Goal: Information Seeking & Learning: Learn about a topic

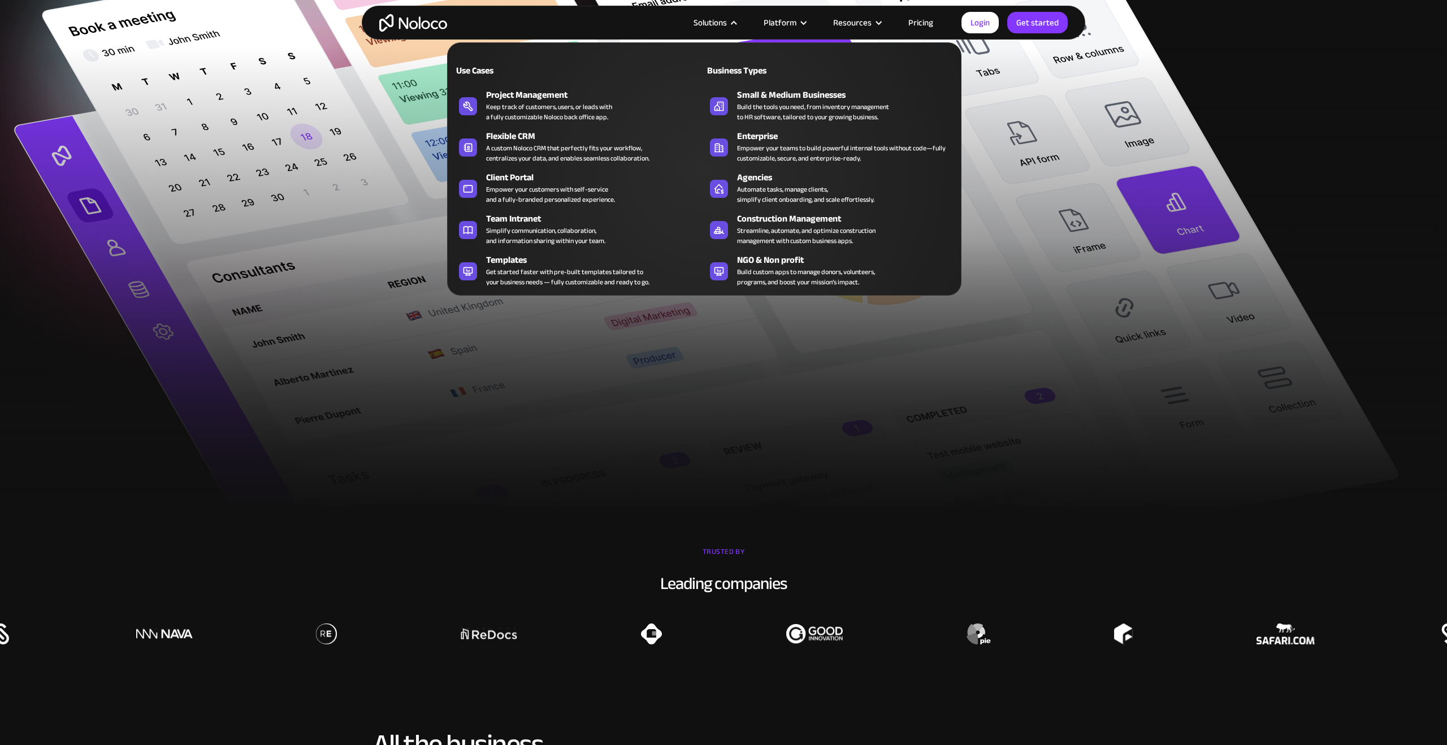
scroll to position [656, 0]
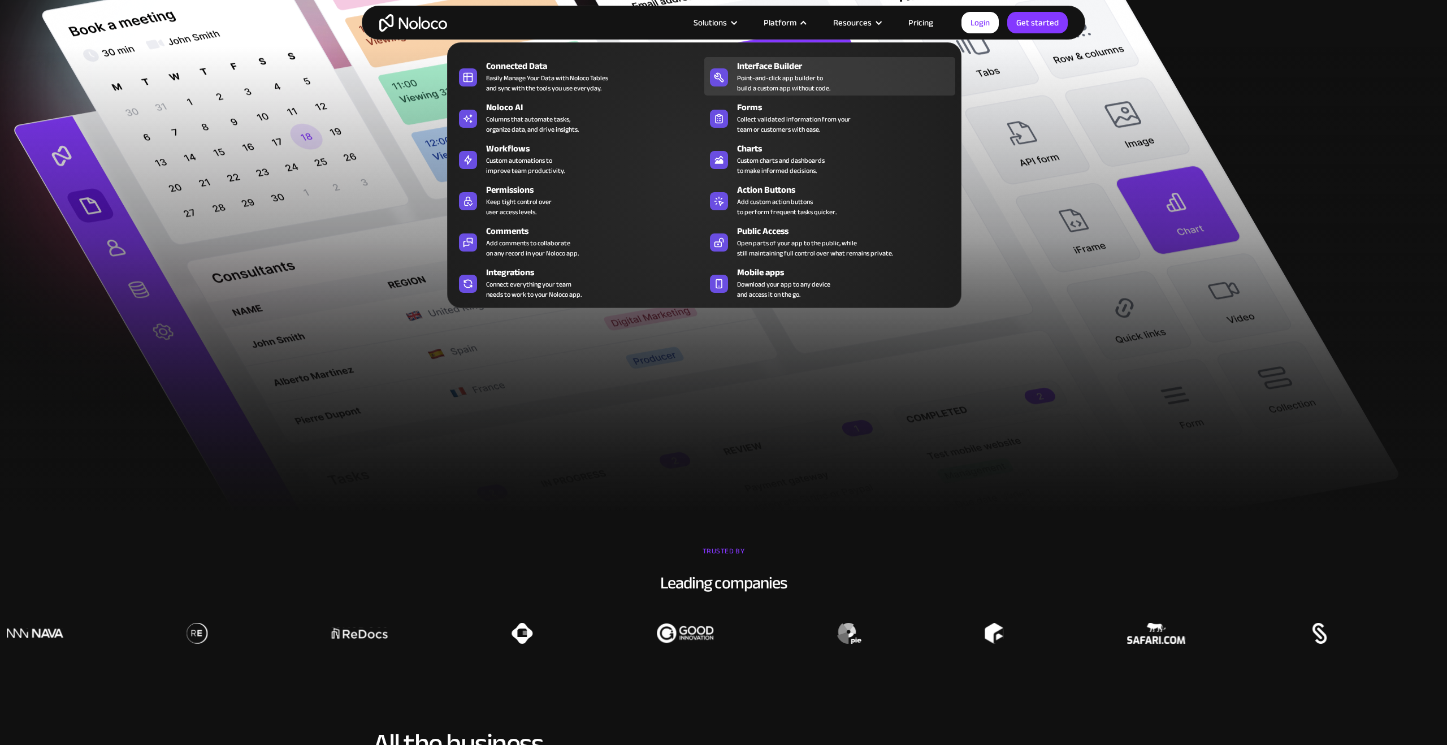
click at [832, 75] on div "Interface Builder Point-and-click app builder to build a custom app without cod…" at bounding box center [843, 76] width 212 height 34
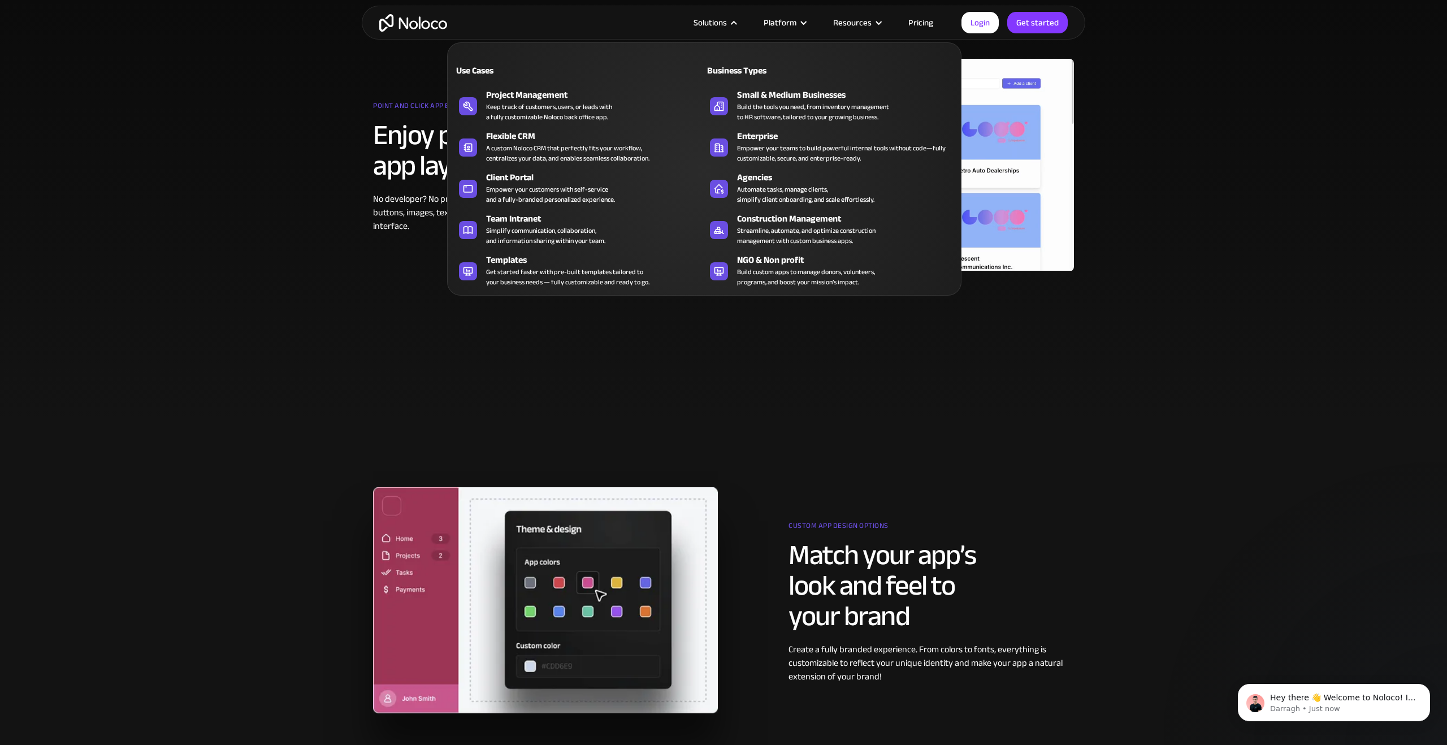
scroll to position [622, 0]
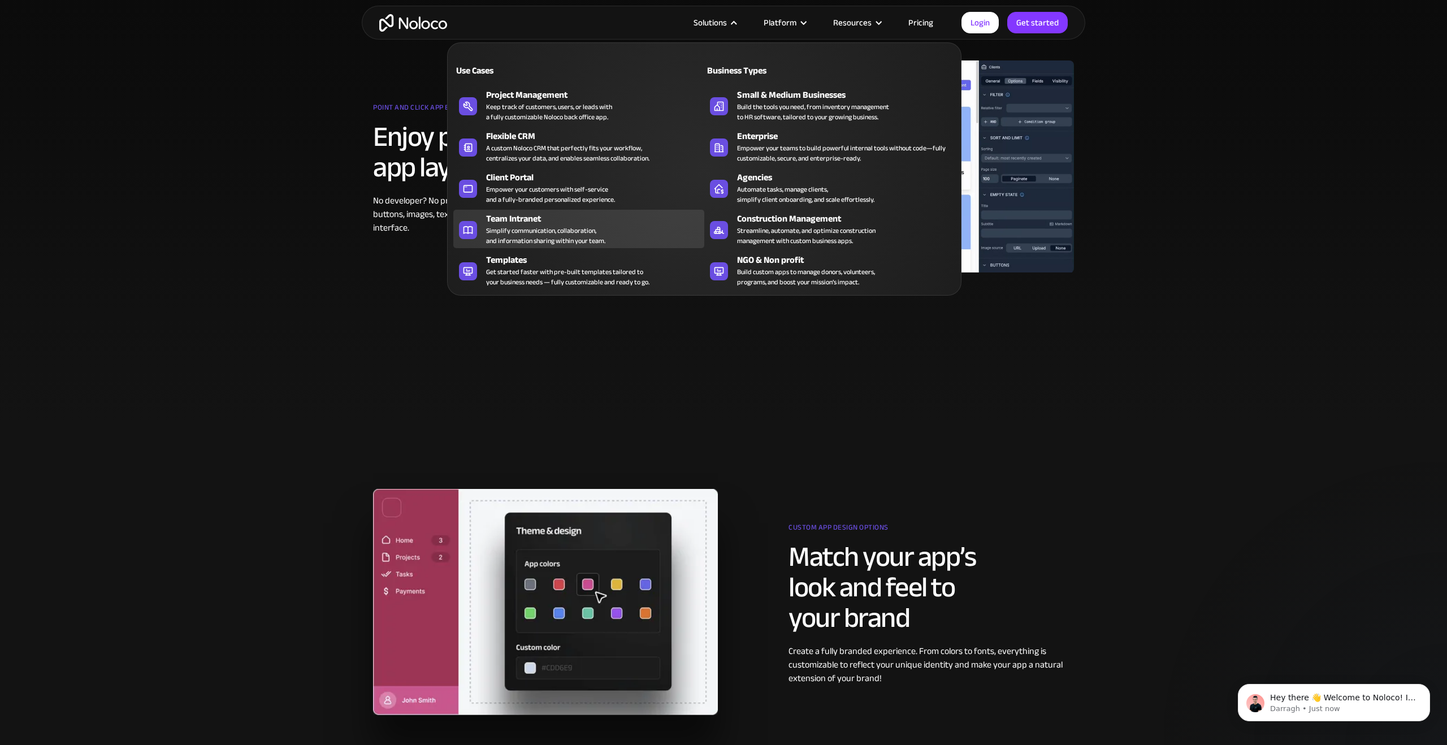
click at [566, 212] on div "Team Intranet" at bounding box center [597, 219] width 223 height 14
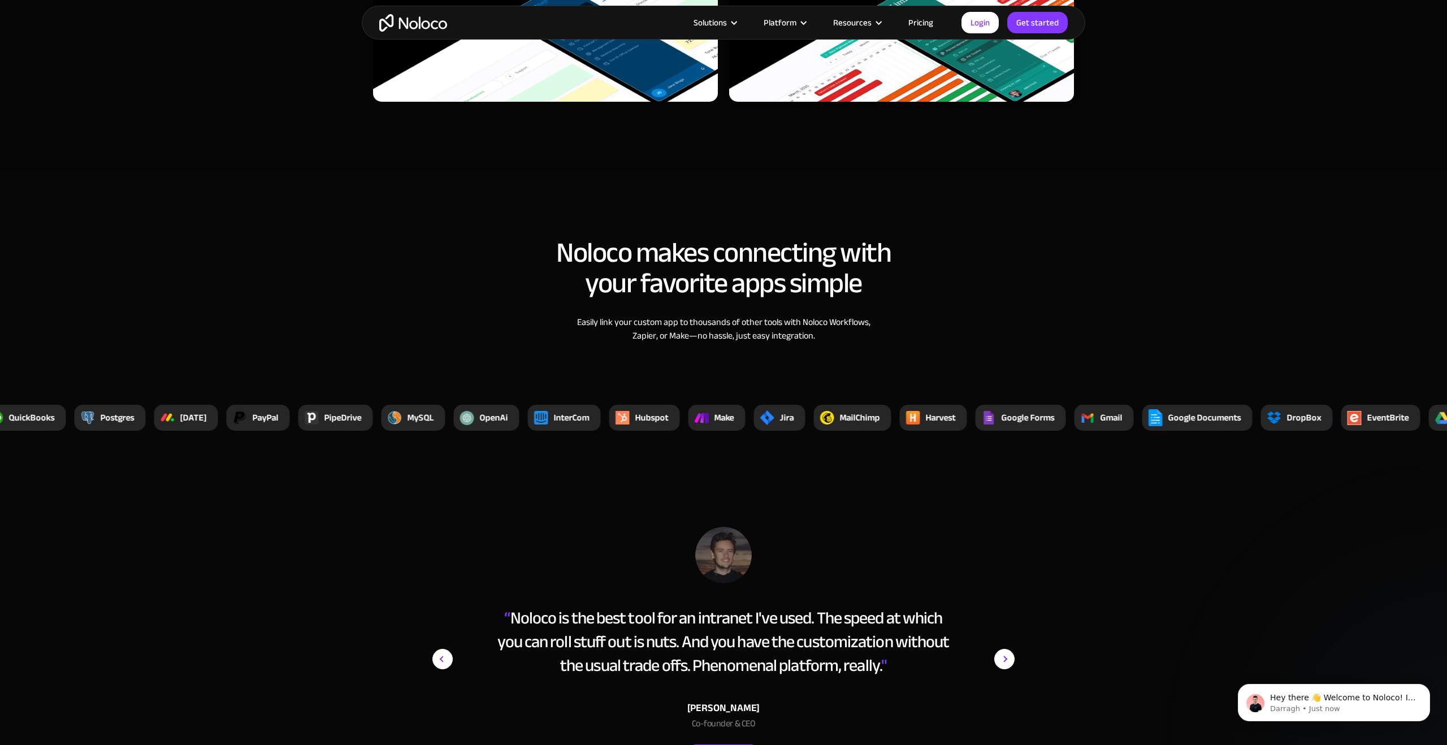
scroll to position [3734, 0]
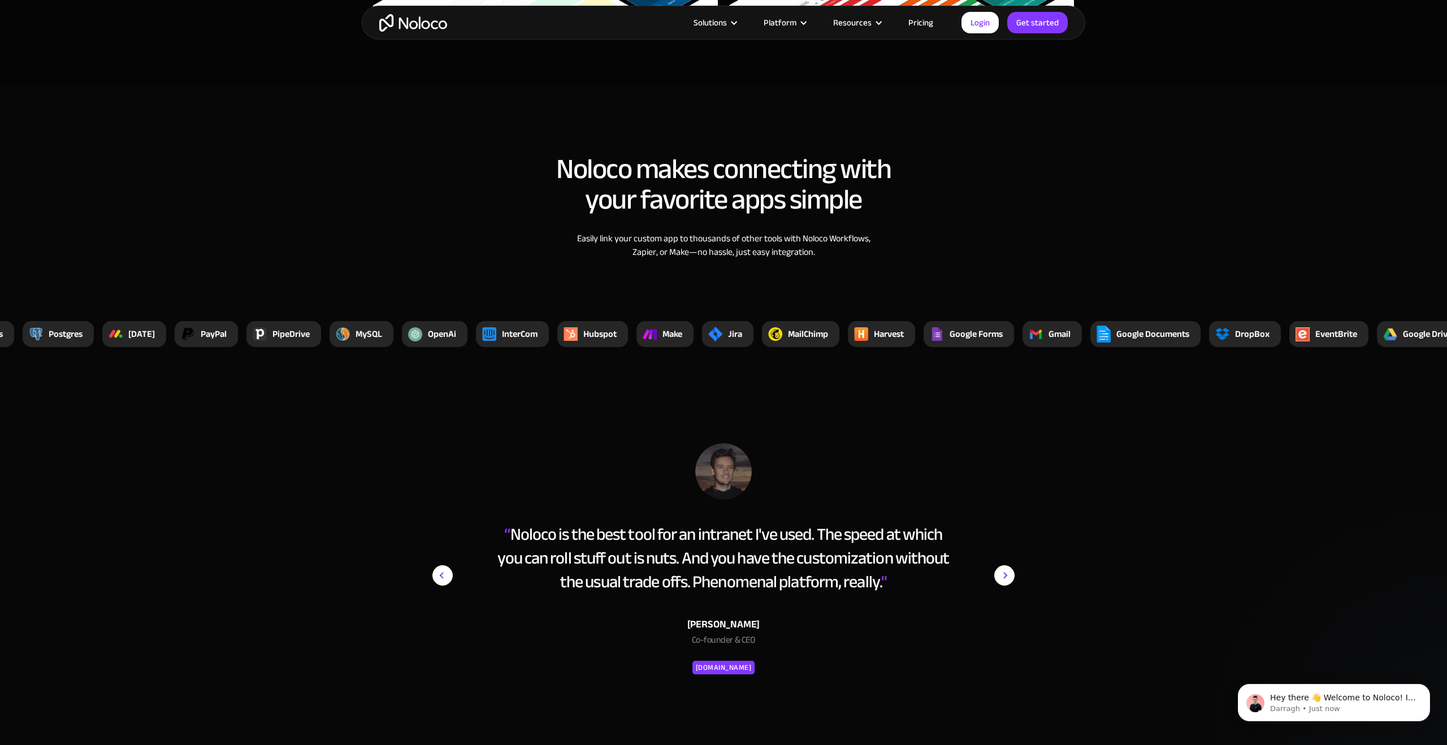
click at [921, 19] on link "Pricing" at bounding box center [920, 22] width 53 height 15
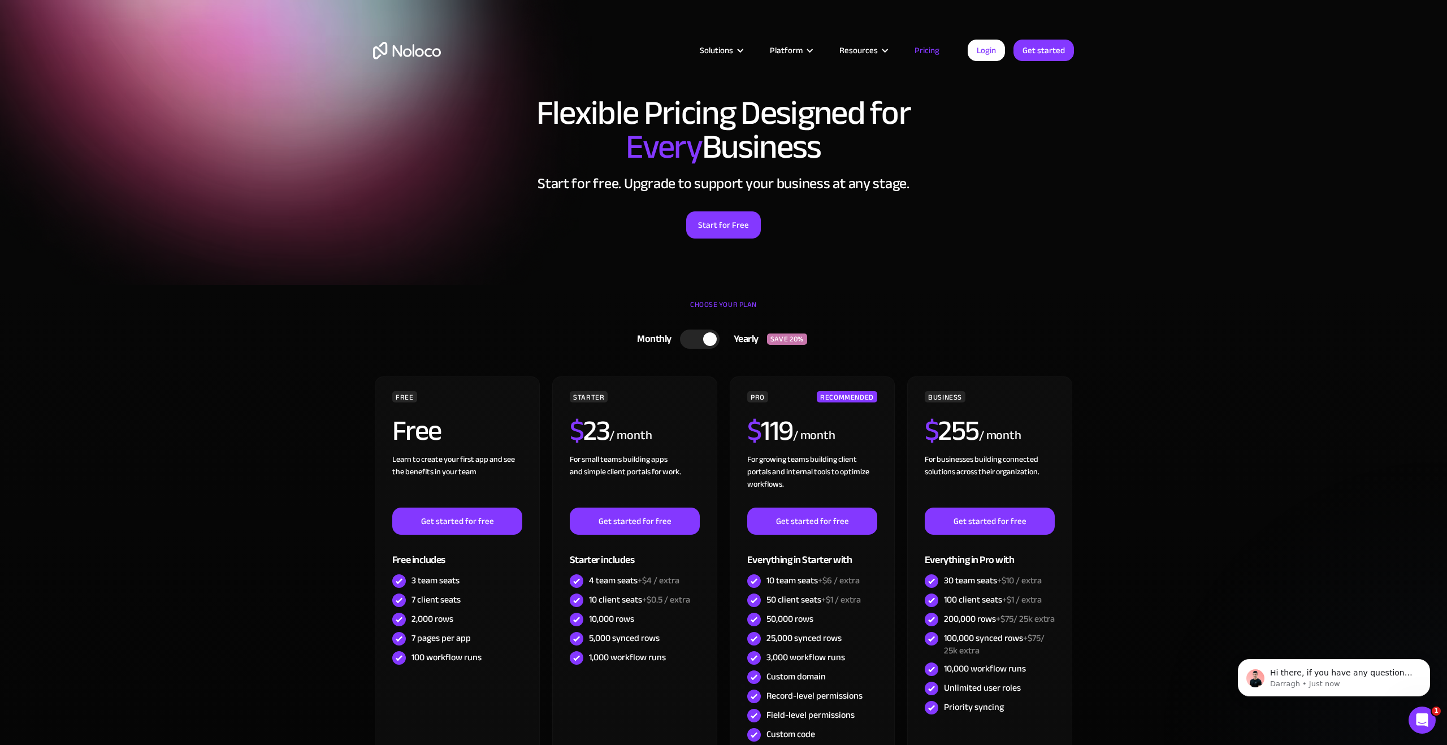
click at [688, 340] on div at bounding box center [700, 338] width 40 height 19
click at [715, 339] on div at bounding box center [704, 338] width 40 height 19
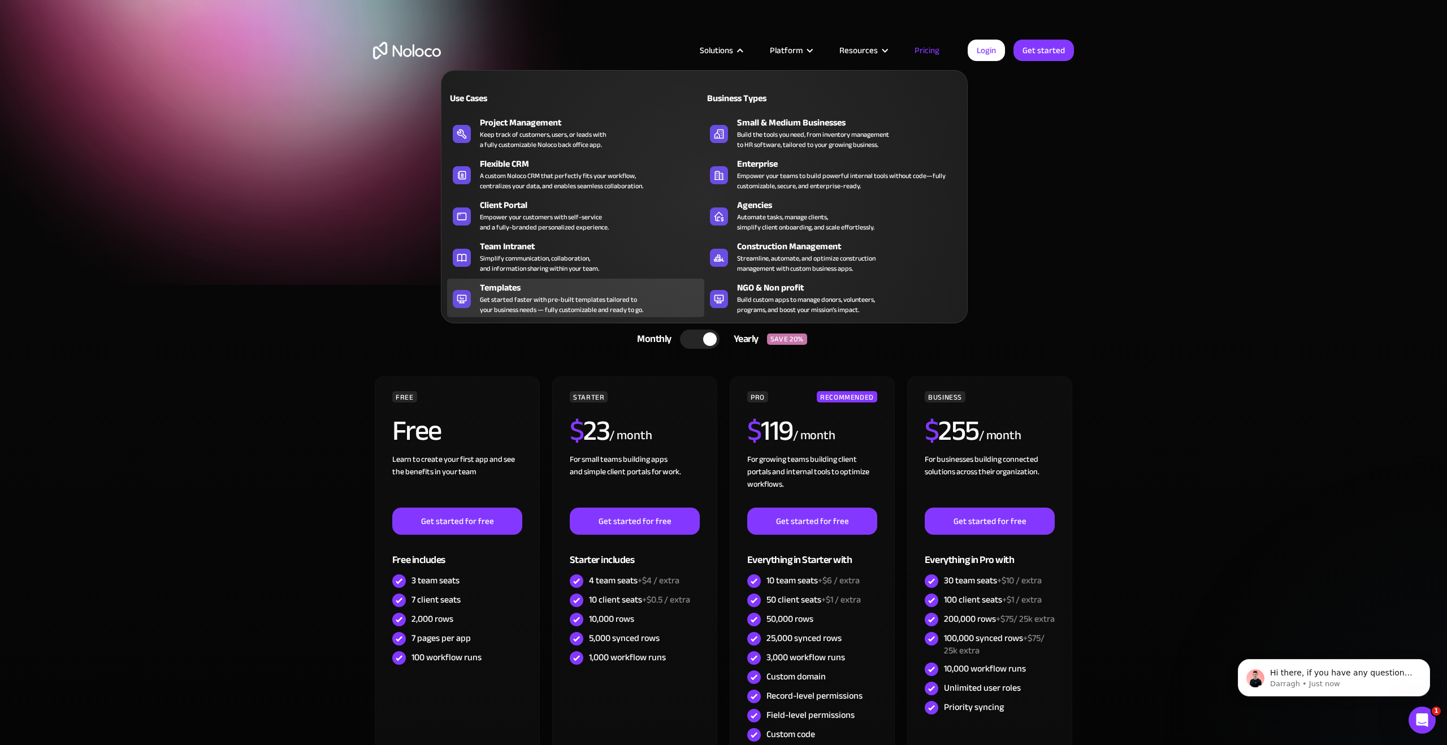
click at [572, 286] on div "Templates" at bounding box center [594, 288] width 229 height 14
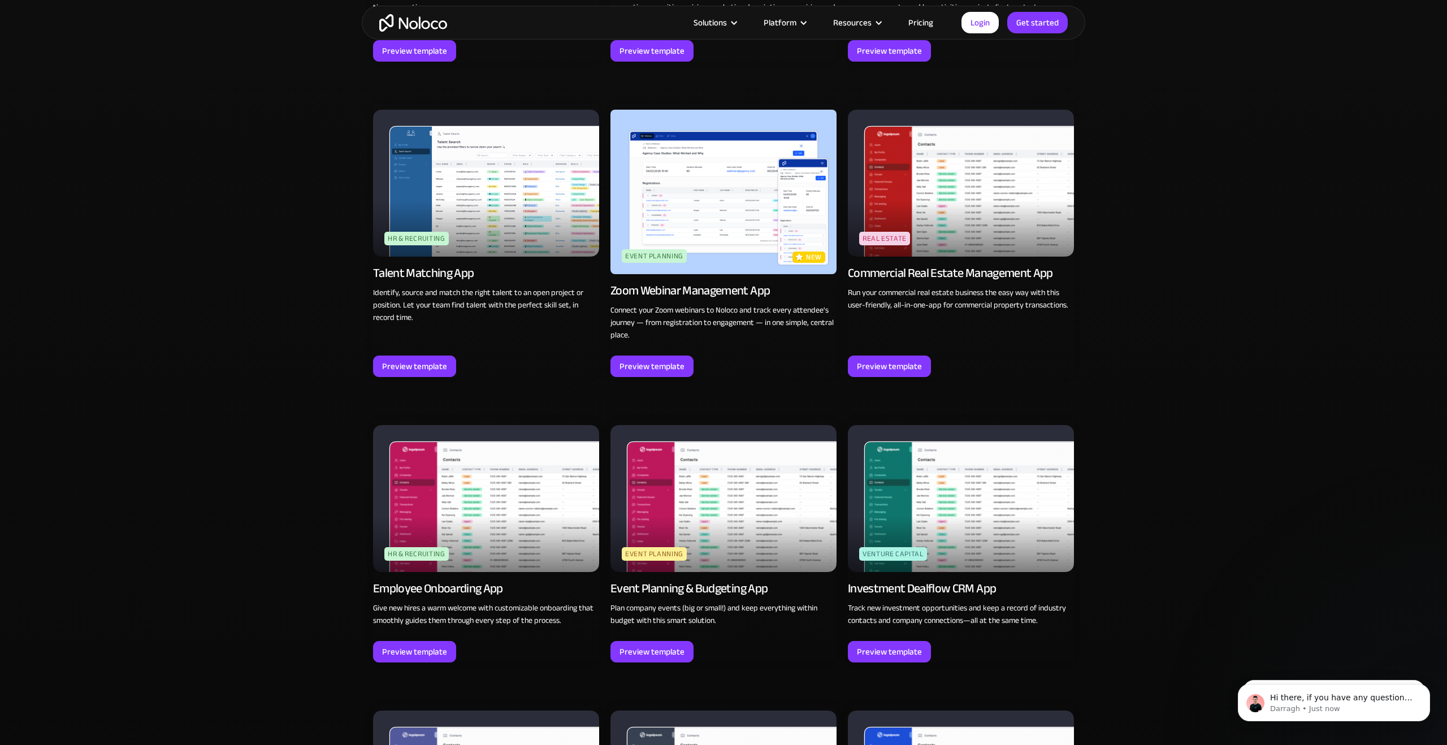
scroll to position [2408, 0]
